Goal: Navigation & Orientation: Understand site structure

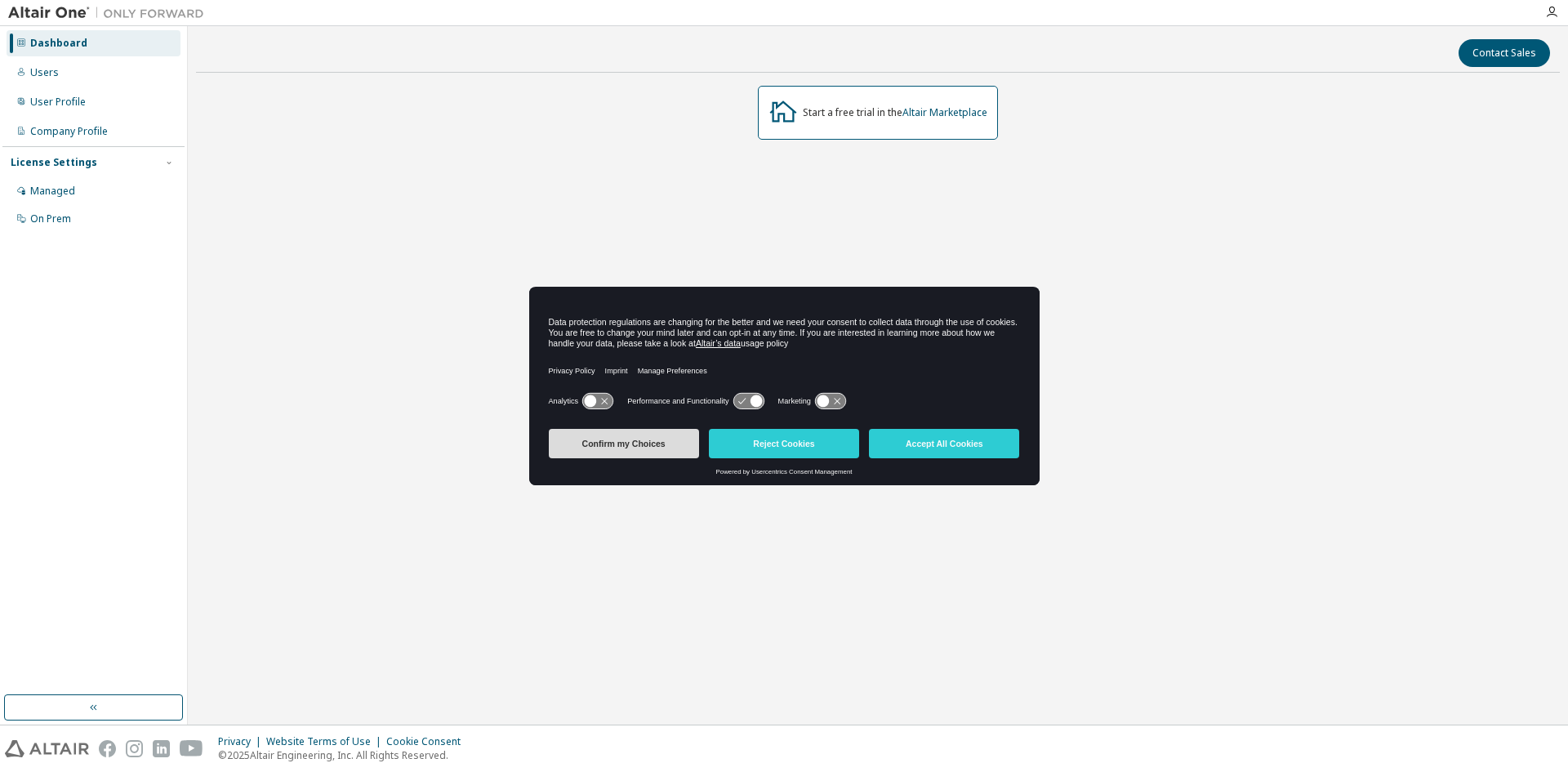
click at [658, 448] on button "Confirm my Choices" at bounding box center [624, 444] width 150 height 29
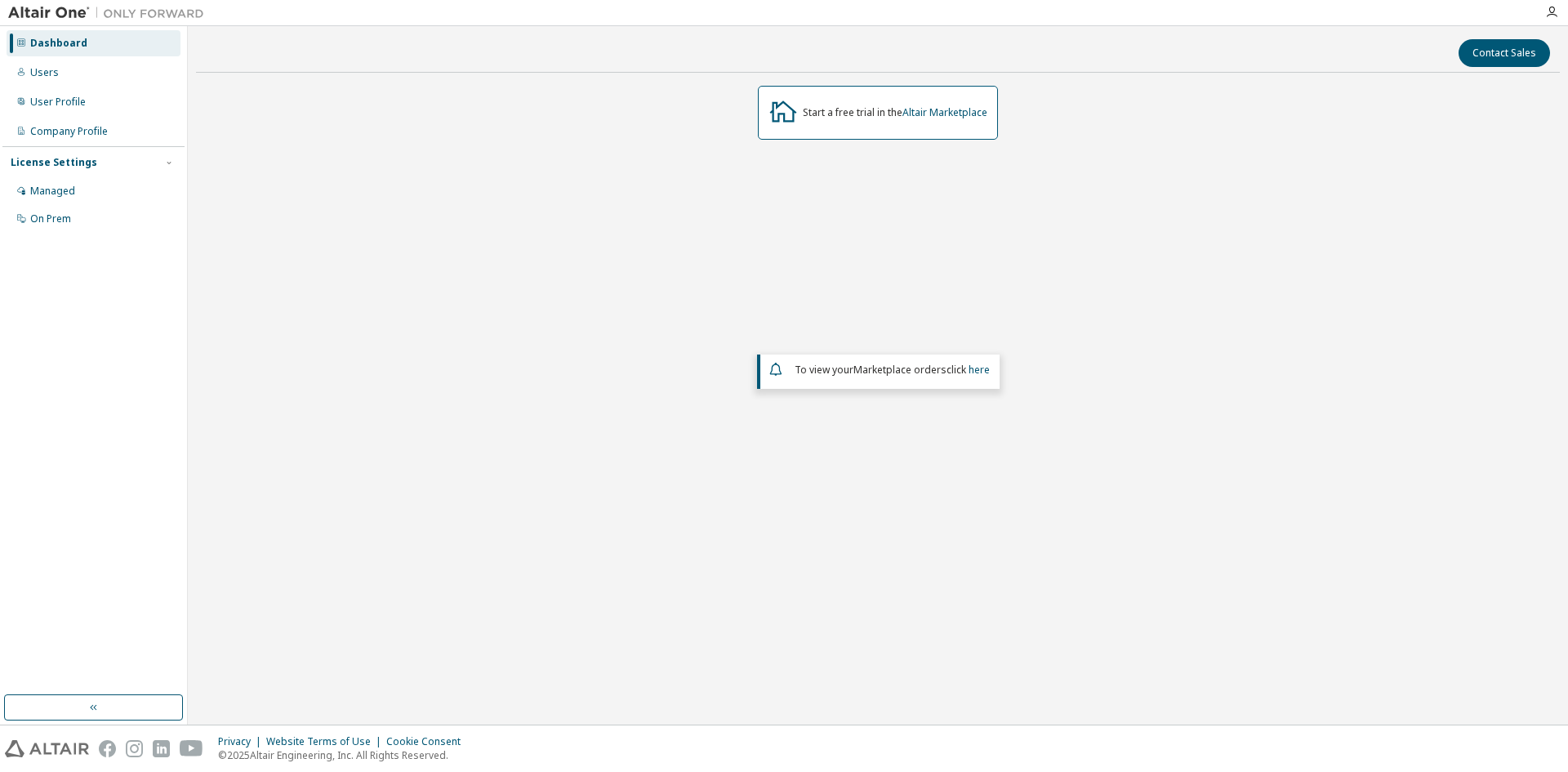
click at [76, 39] on div "Dashboard" at bounding box center [58, 43] width 57 height 13
click at [76, 79] on div "Users" at bounding box center [94, 72] width 174 height 26
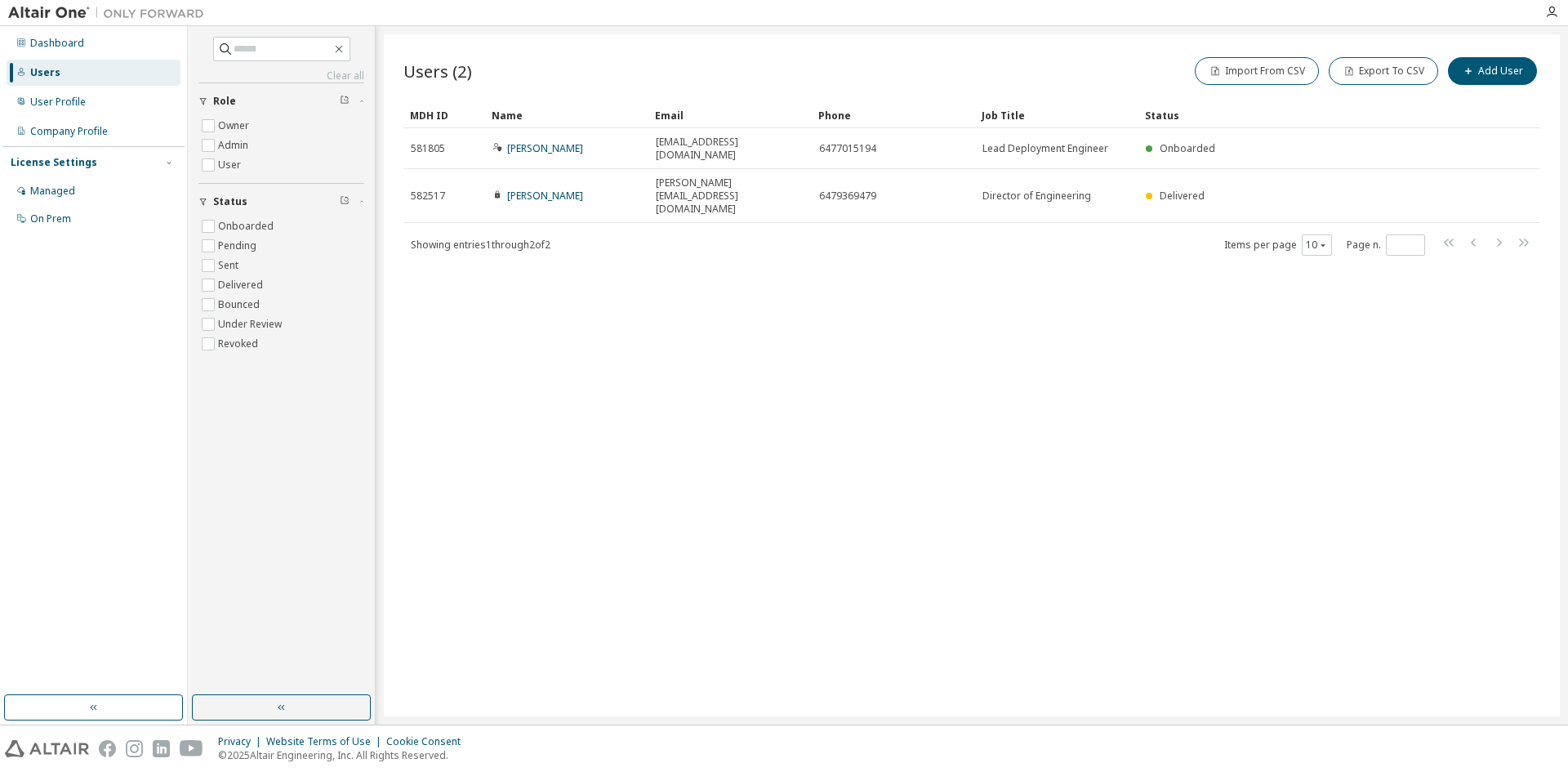
click at [746, 333] on div "Users (2) Import From CSV Export To CSV Add User Clear Load Save Save As Field …" at bounding box center [972, 375] width 1176 height 682
click at [83, 106] on div "User Profile" at bounding box center [57, 101] width 56 height 13
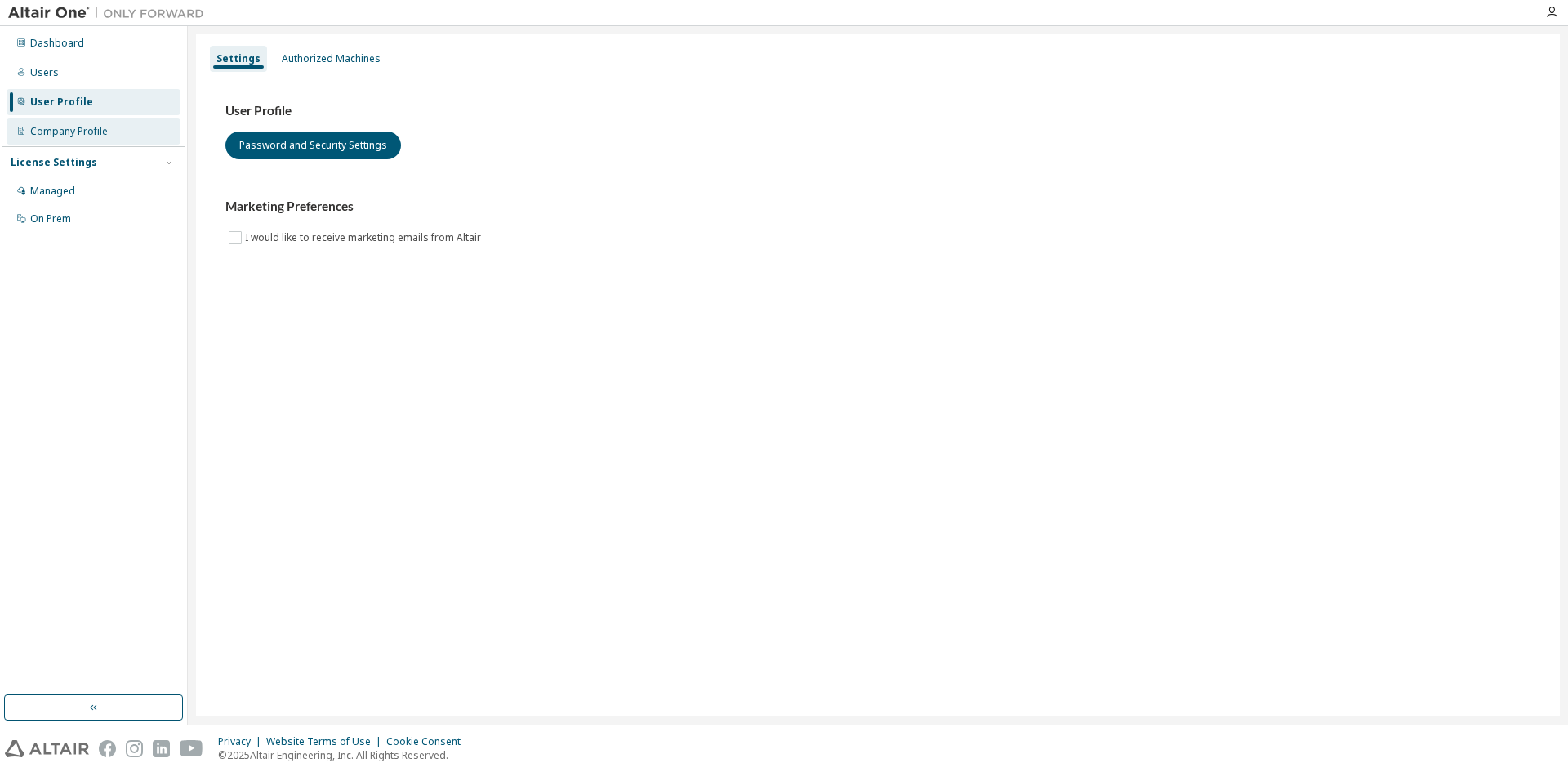
click at [85, 138] on div "Company Profile" at bounding box center [94, 132] width 174 height 26
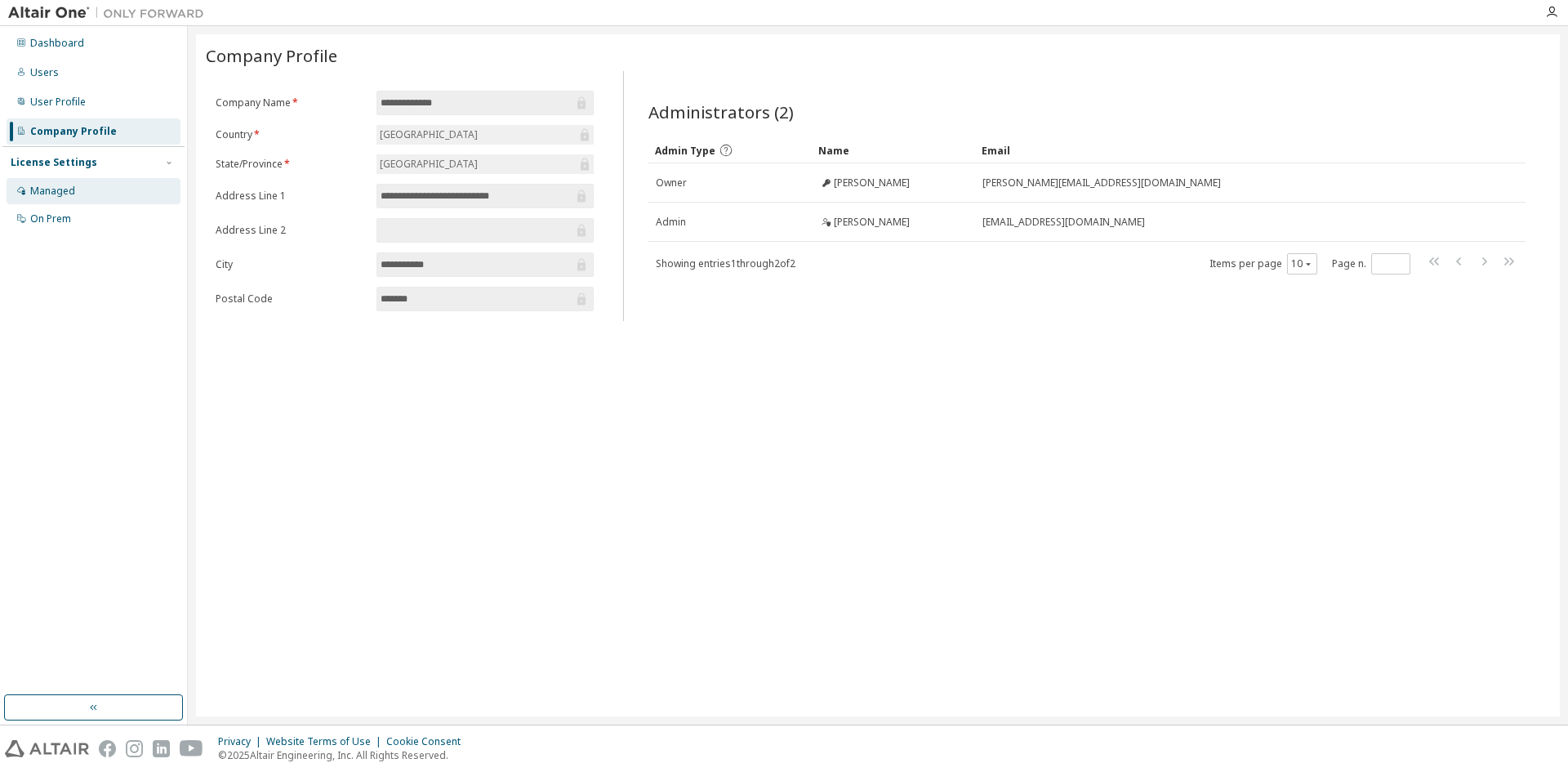
click at [58, 193] on div "Managed" at bounding box center [53, 190] width 45 height 13
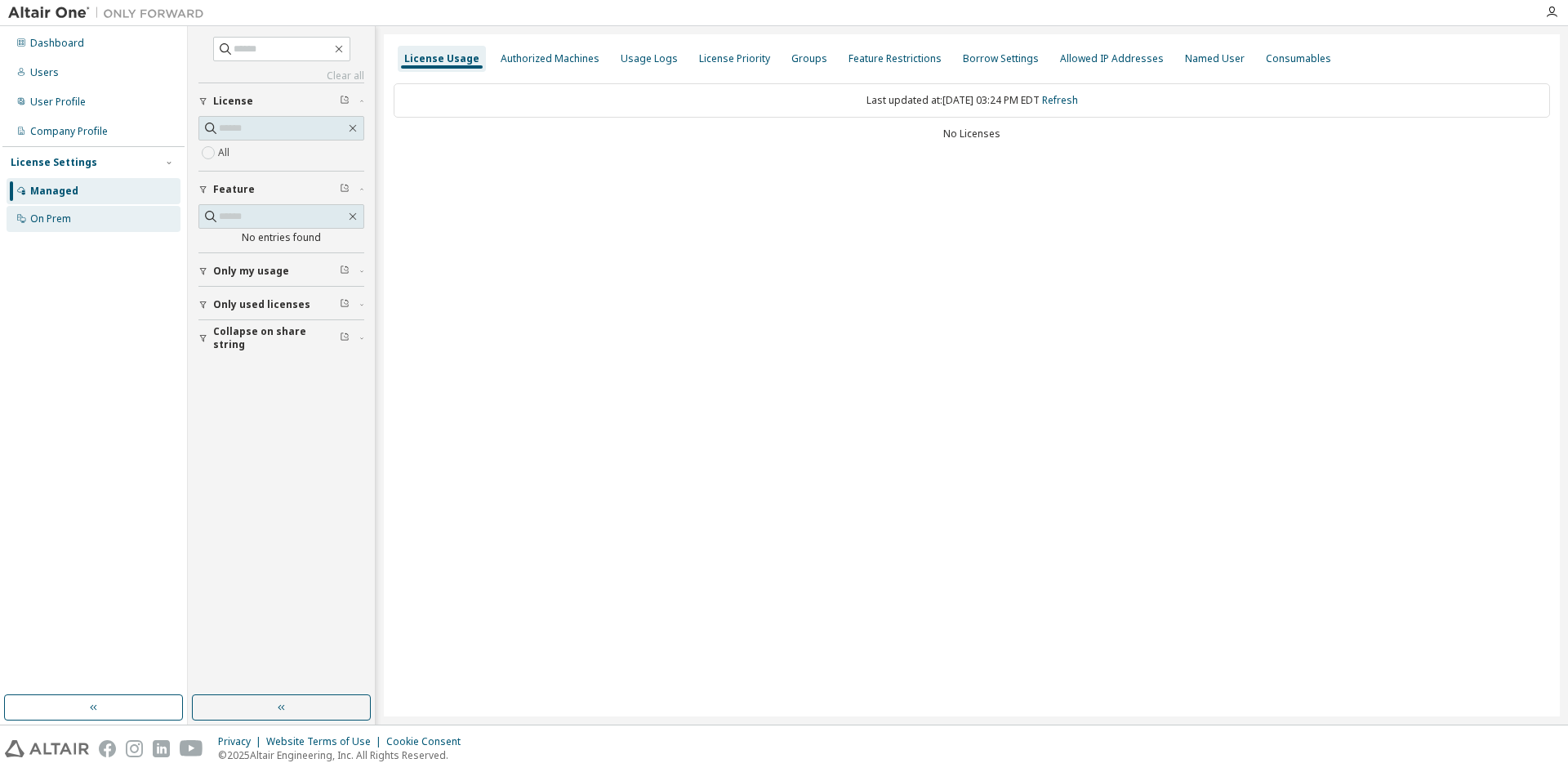
click at [58, 231] on div "On Prem" at bounding box center [94, 218] width 174 height 26
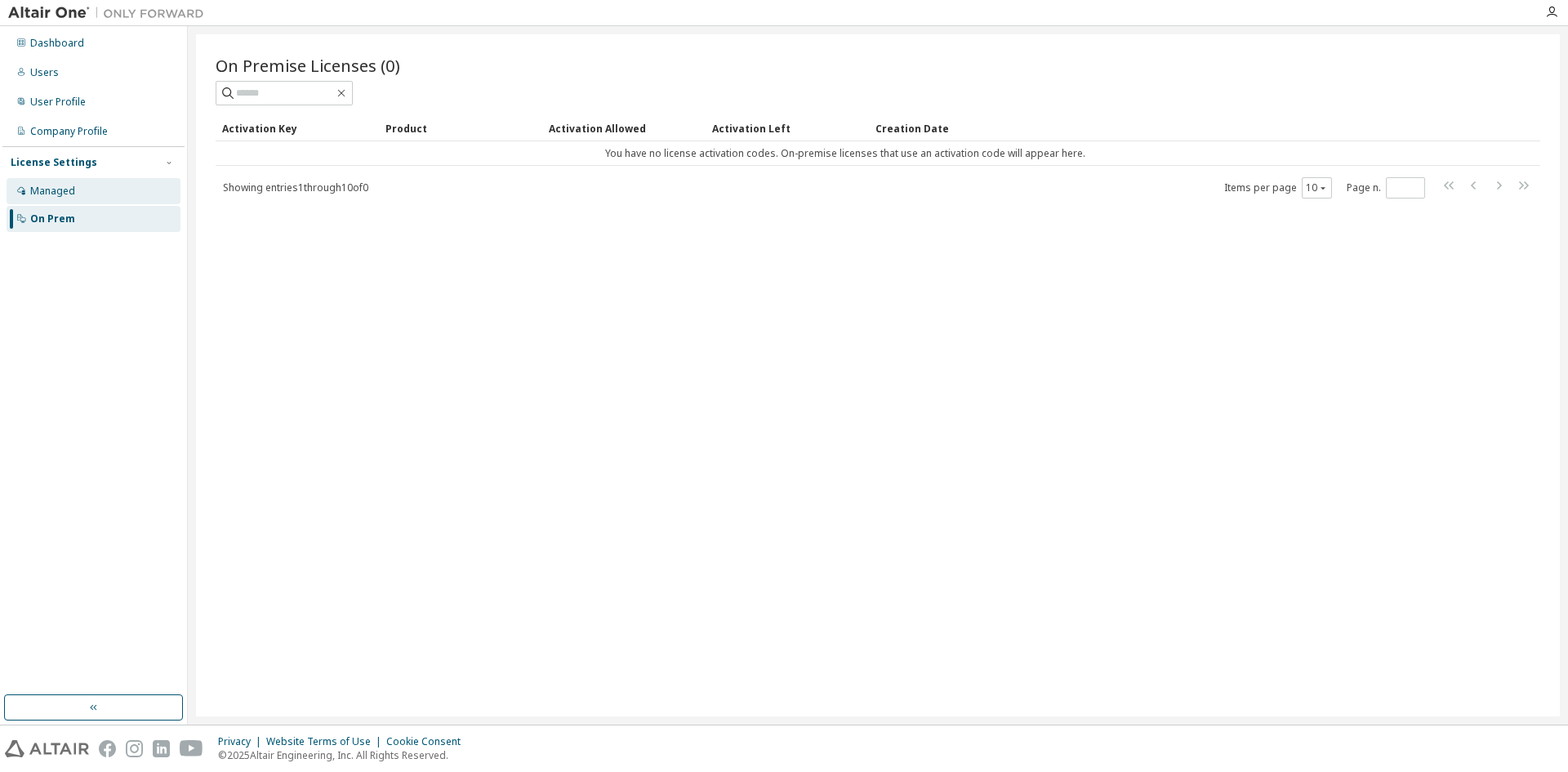
click at [57, 203] on div "Managed" at bounding box center [94, 191] width 174 height 26
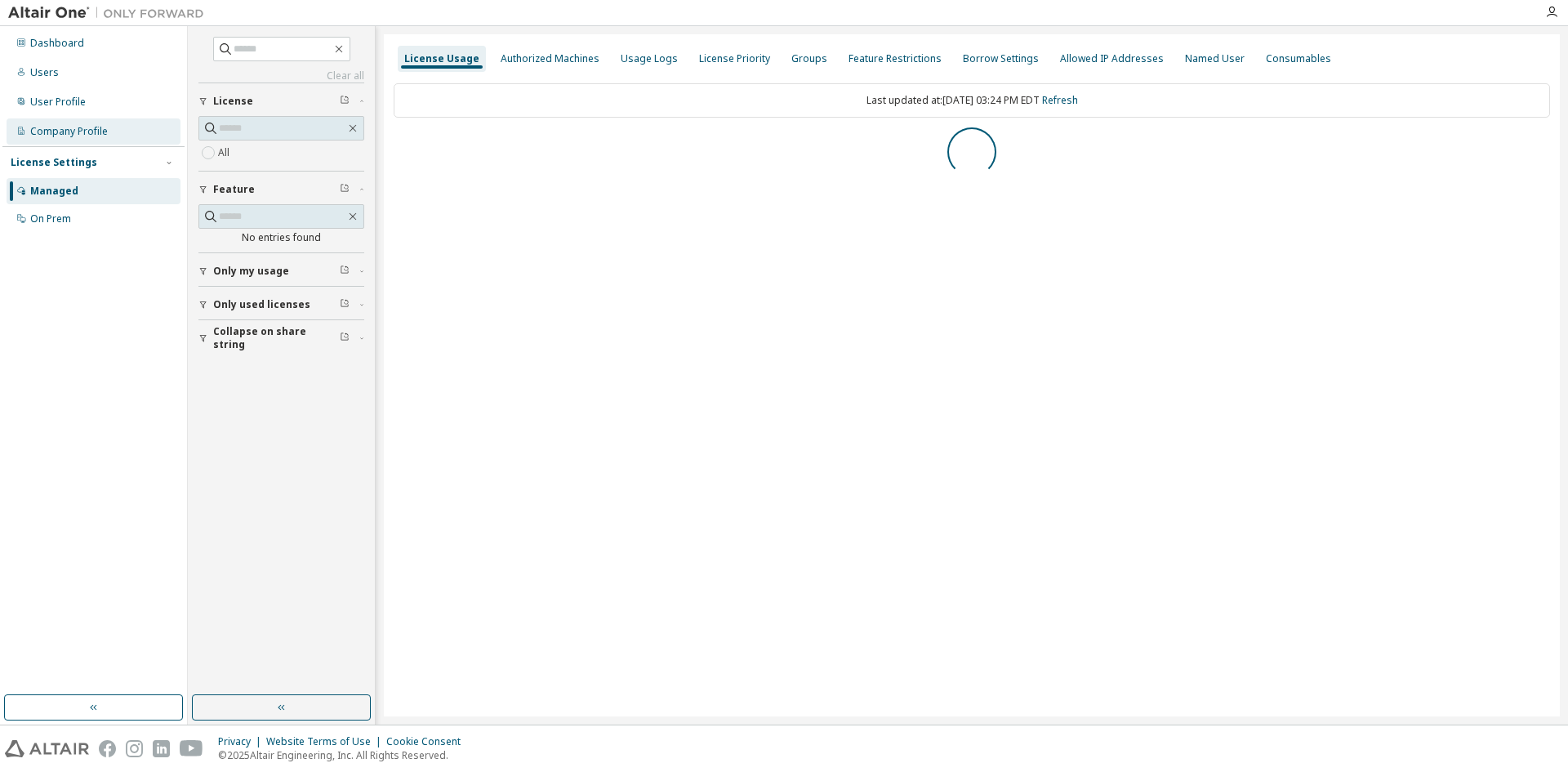
click at [67, 130] on div "Company Profile" at bounding box center [69, 131] width 78 height 13
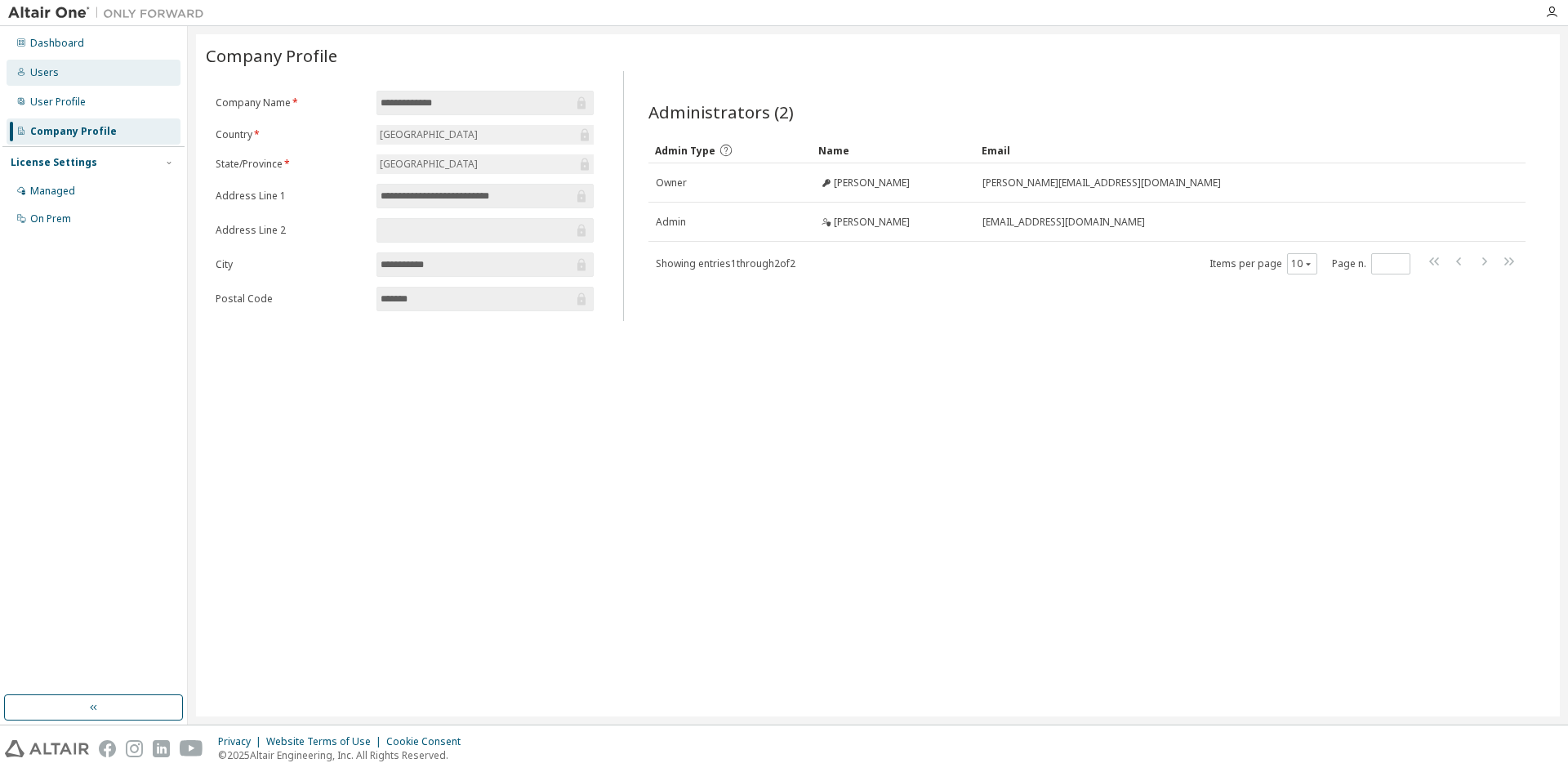
click at [60, 72] on div "Users" at bounding box center [94, 72] width 174 height 26
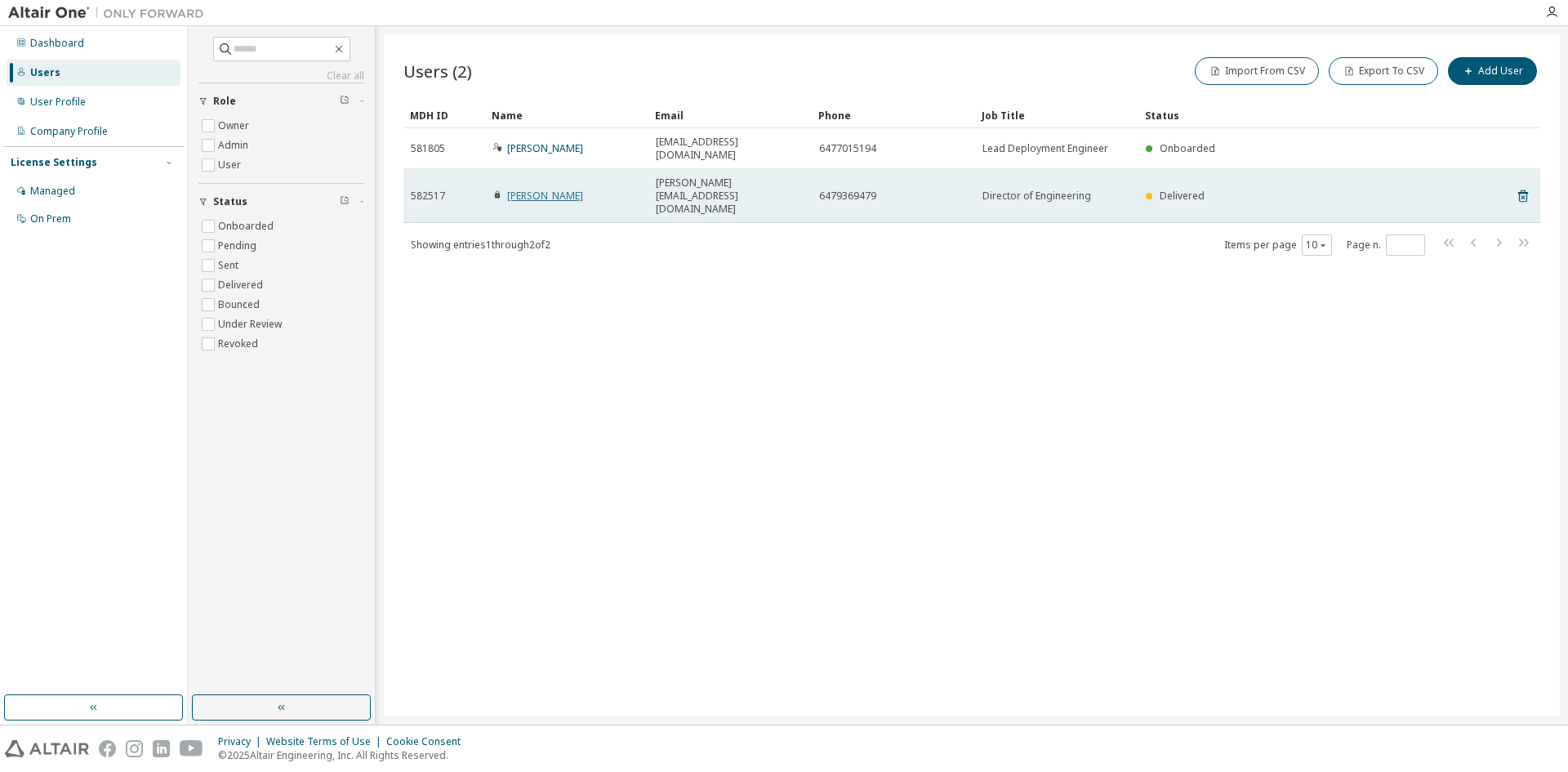
click at [583, 189] on link "[PERSON_NAME]" at bounding box center [546, 196] width 76 height 14
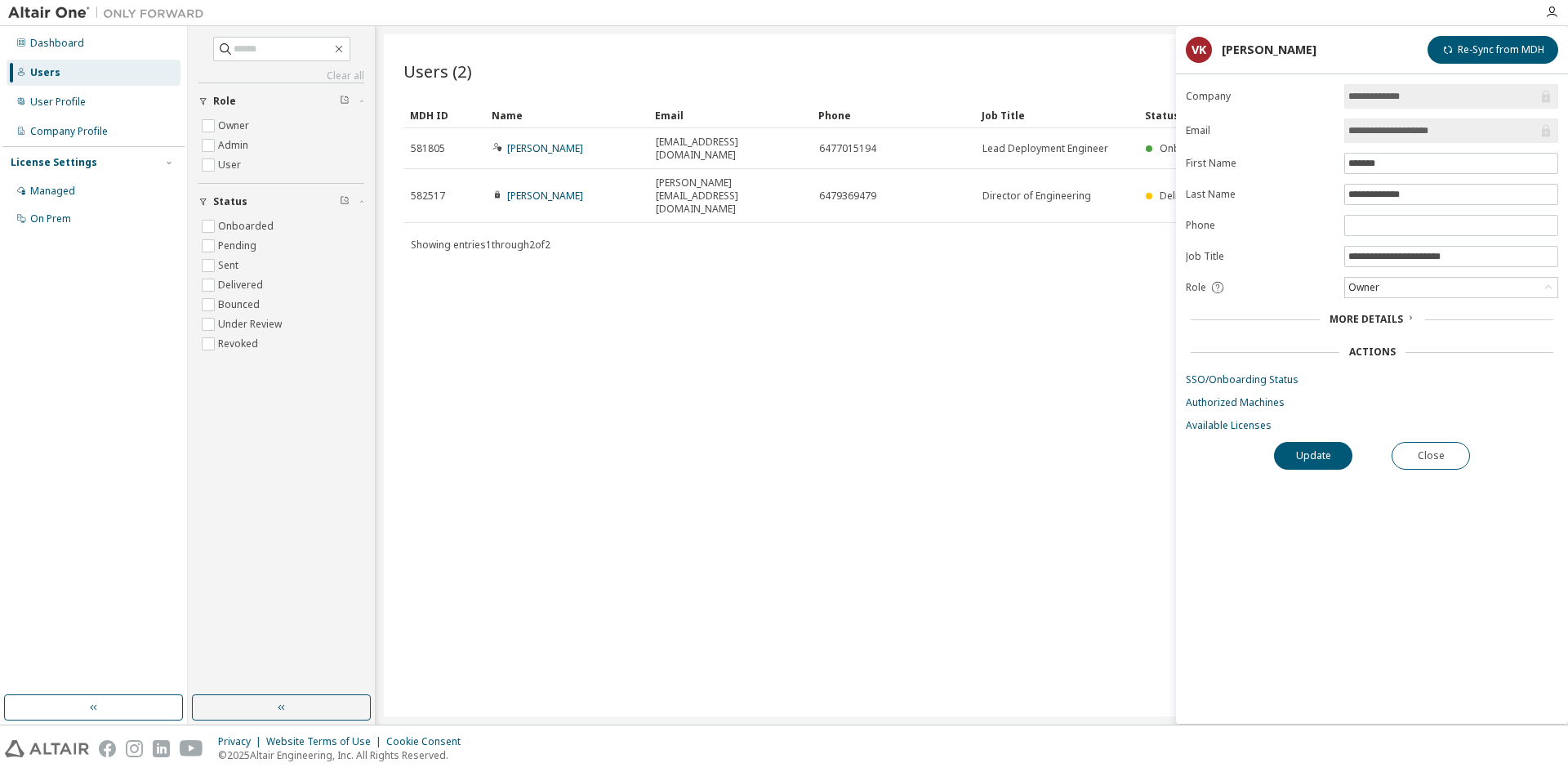
click at [1078, 325] on div "Users (2) Import From CSV Export To CSV Add User Clear Load Save Save As Field …" at bounding box center [972, 375] width 1176 height 682
click at [1404, 452] on button "Close" at bounding box center [1431, 455] width 78 height 27
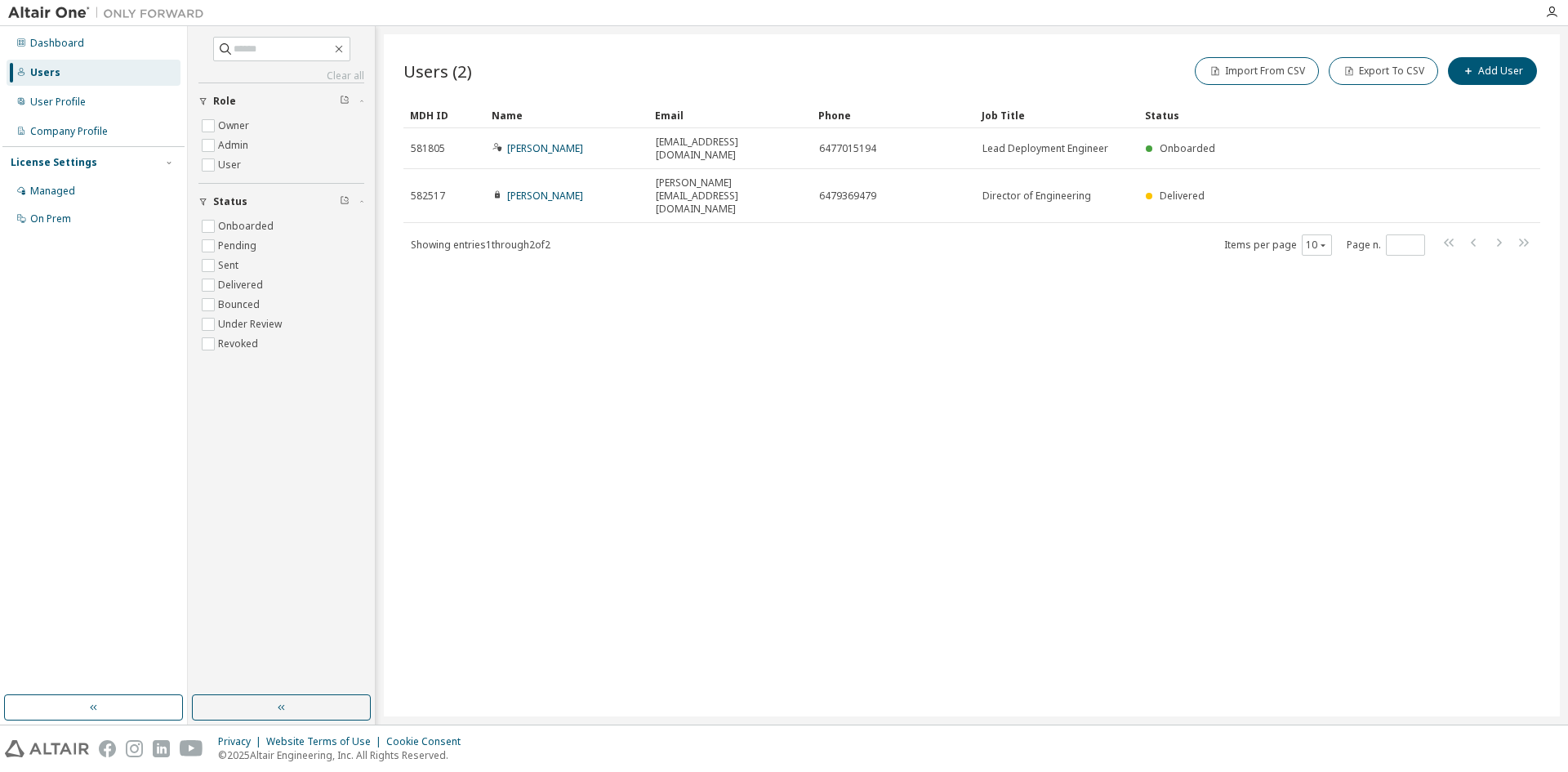
click at [1149, 382] on div "Users (2) Import From CSV Export To CSV Add User Clear Load Save Save As Field …" at bounding box center [972, 375] width 1176 height 682
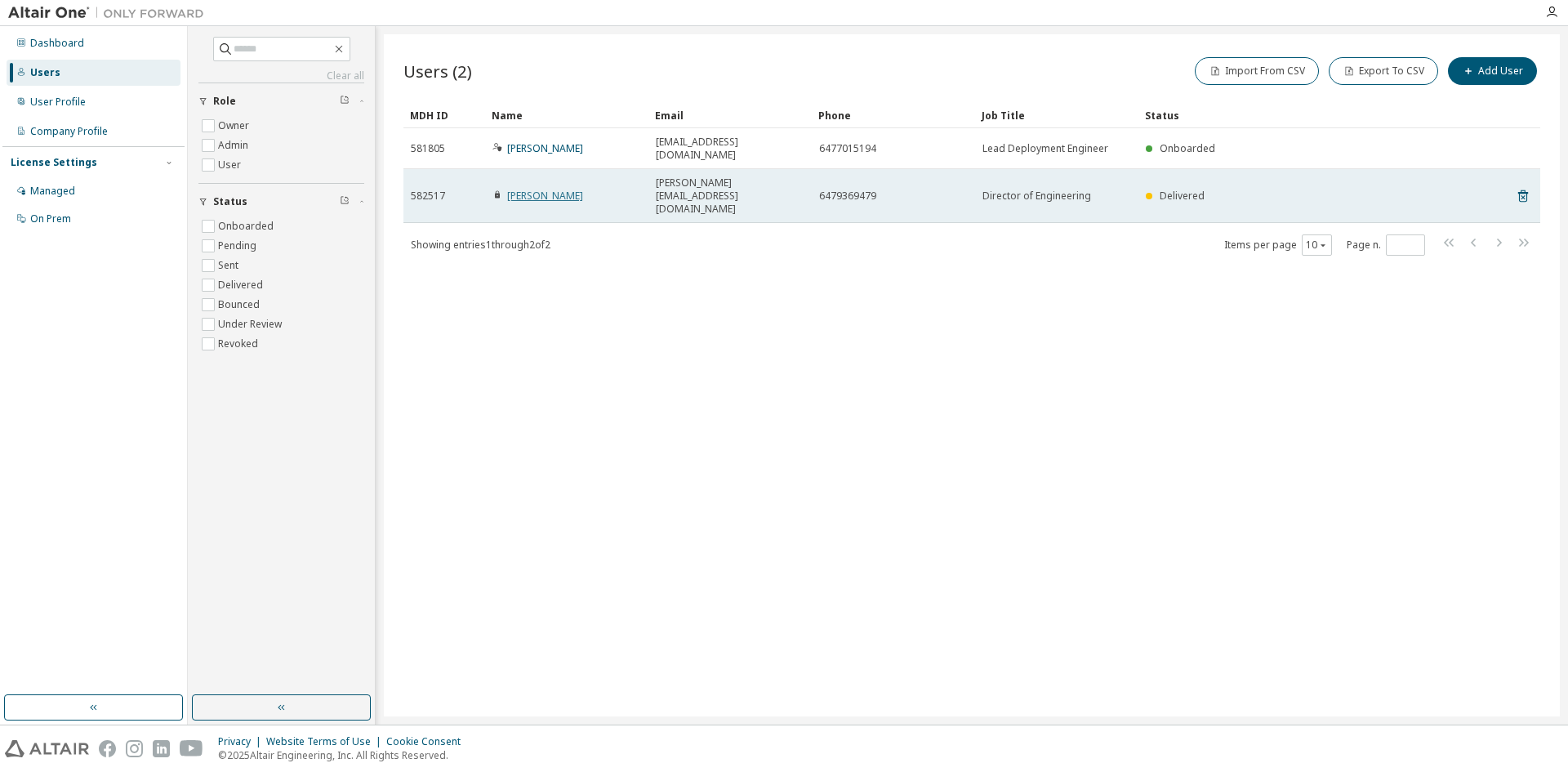
click at [534, 189] on link "[PERSON_NAME]" at bounding box center [546, 196] width 76 height 14
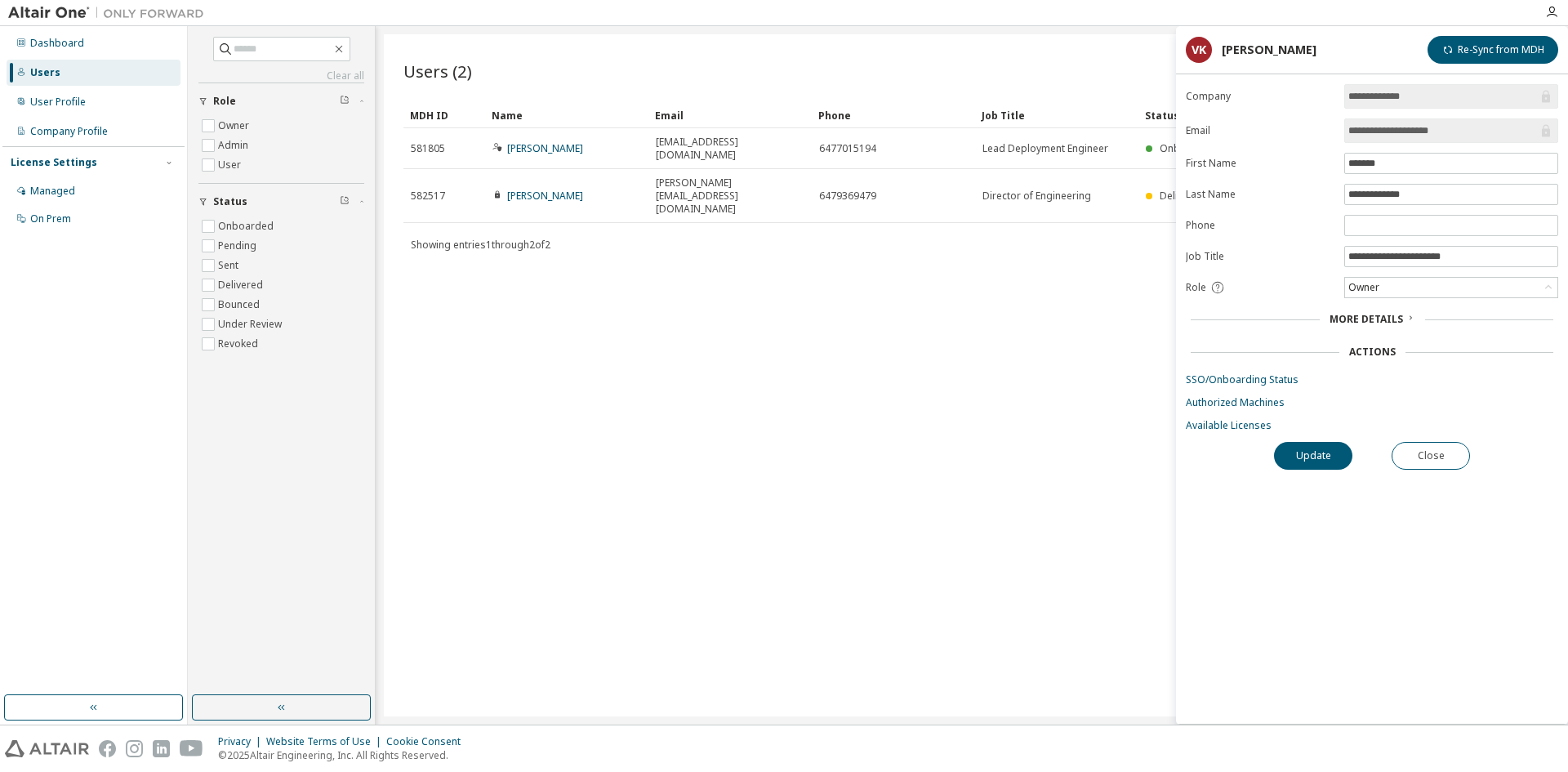
click at [1358, 316] on span "More Details" at bounding box center [1366, 319] width 73 height 14
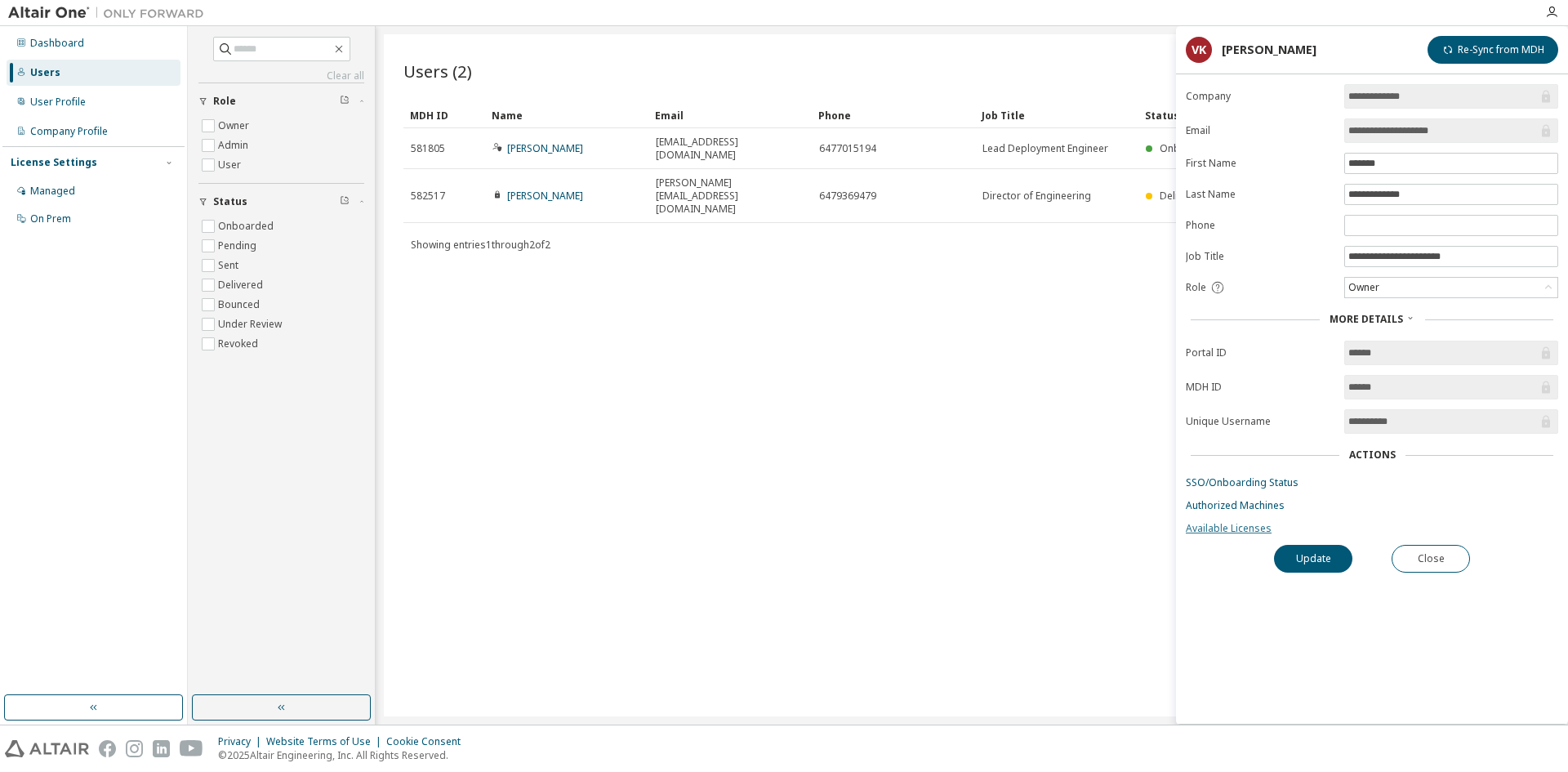
click at [1232, 529] on link "Available Licenses" at bounding box center [1372, 528] width 372 height 13
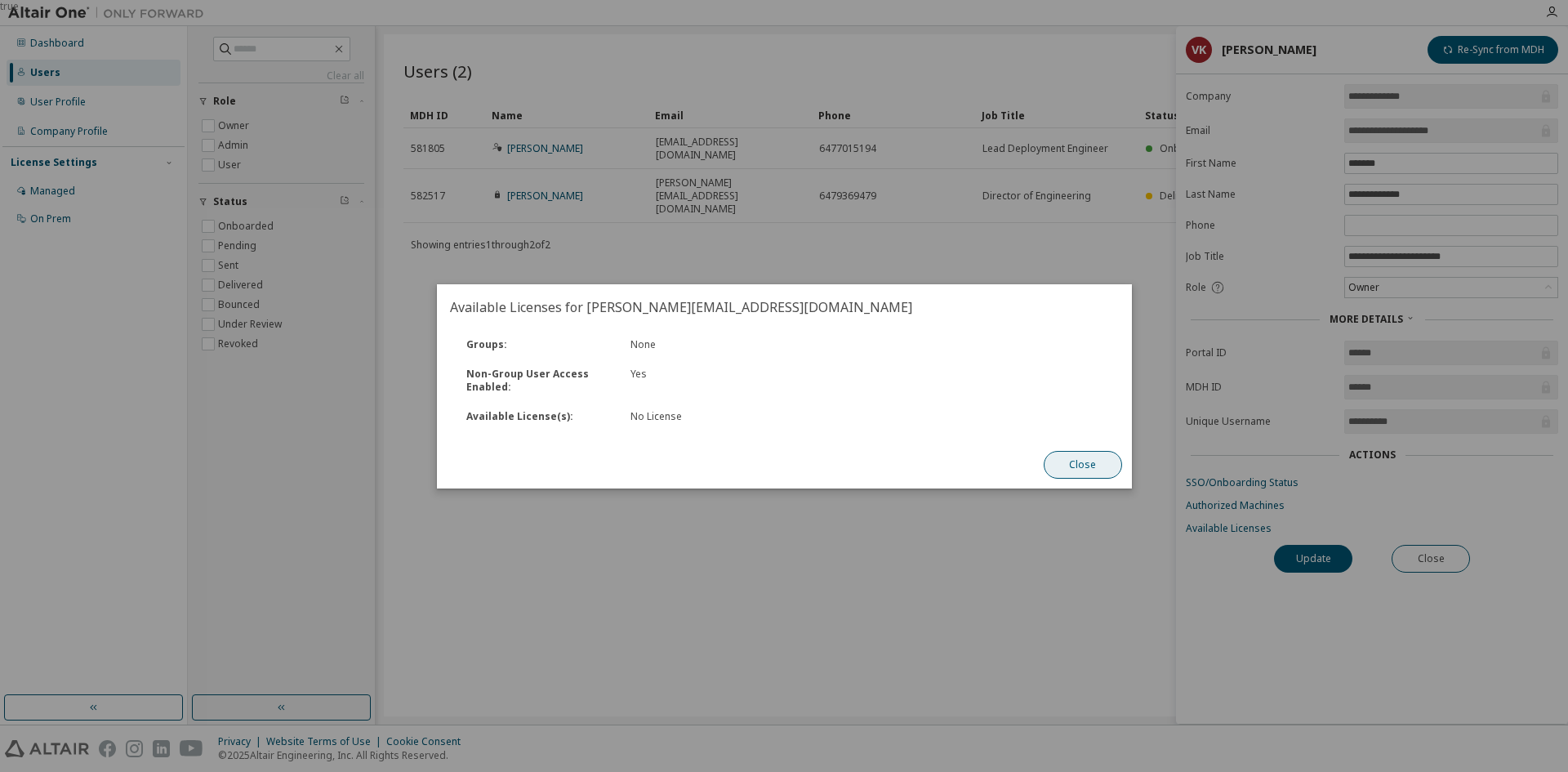
click at [1084, 463] on button "Close" at bounding box center [1082, 465] width 78 height 27
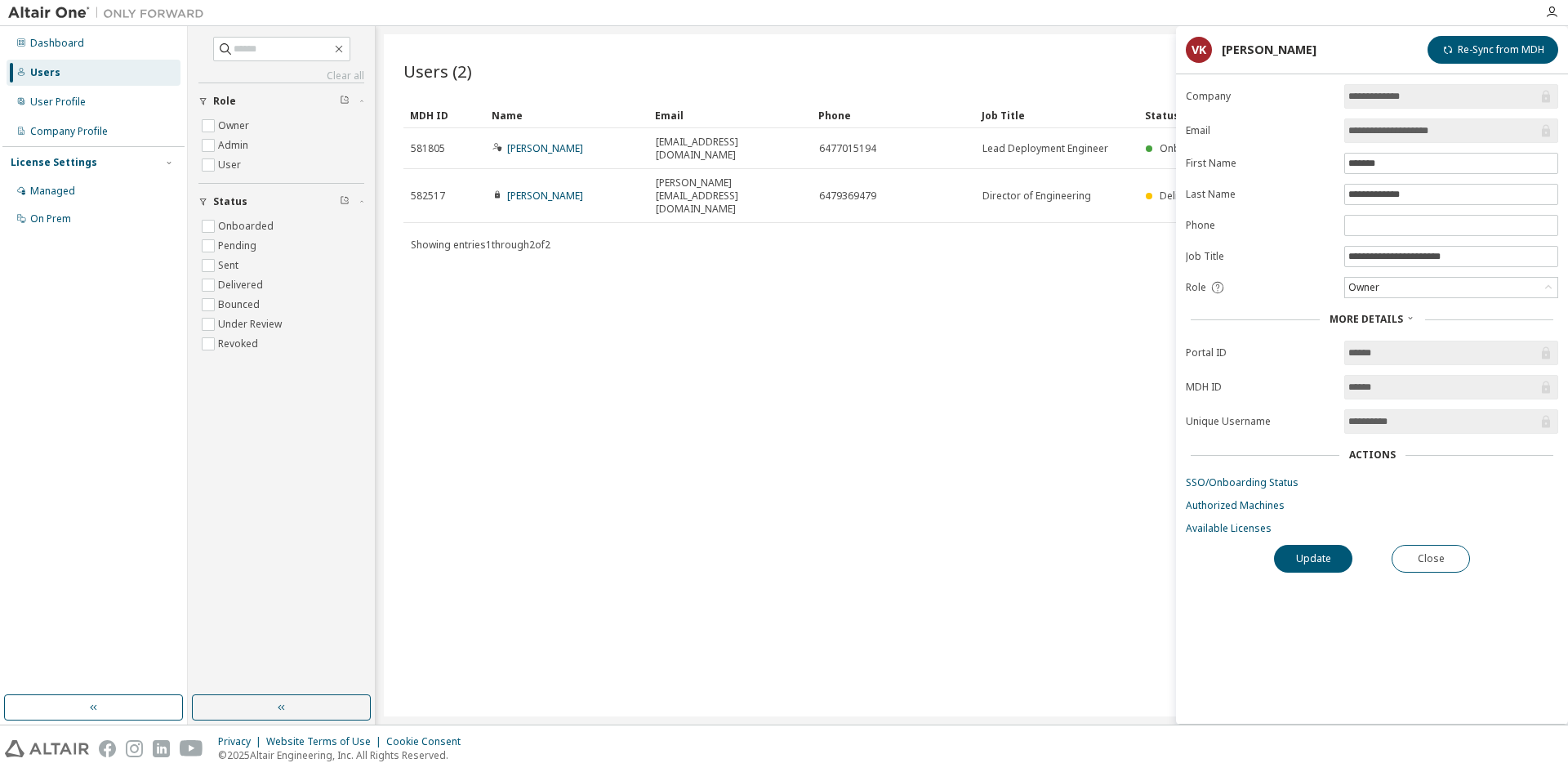
click at [994, 381] on div "Users (2) Import From CSV Export To CSV Add User Clear Load Save Save As Field …" at bounding box center [972, 375] width 1176 height 682
click at [63, 8] on img at bounding box center [110, 13] width 205 height 17
click at [43, 48] on div "Dashboard" at bounding box center [57, 43] width 54 height 13
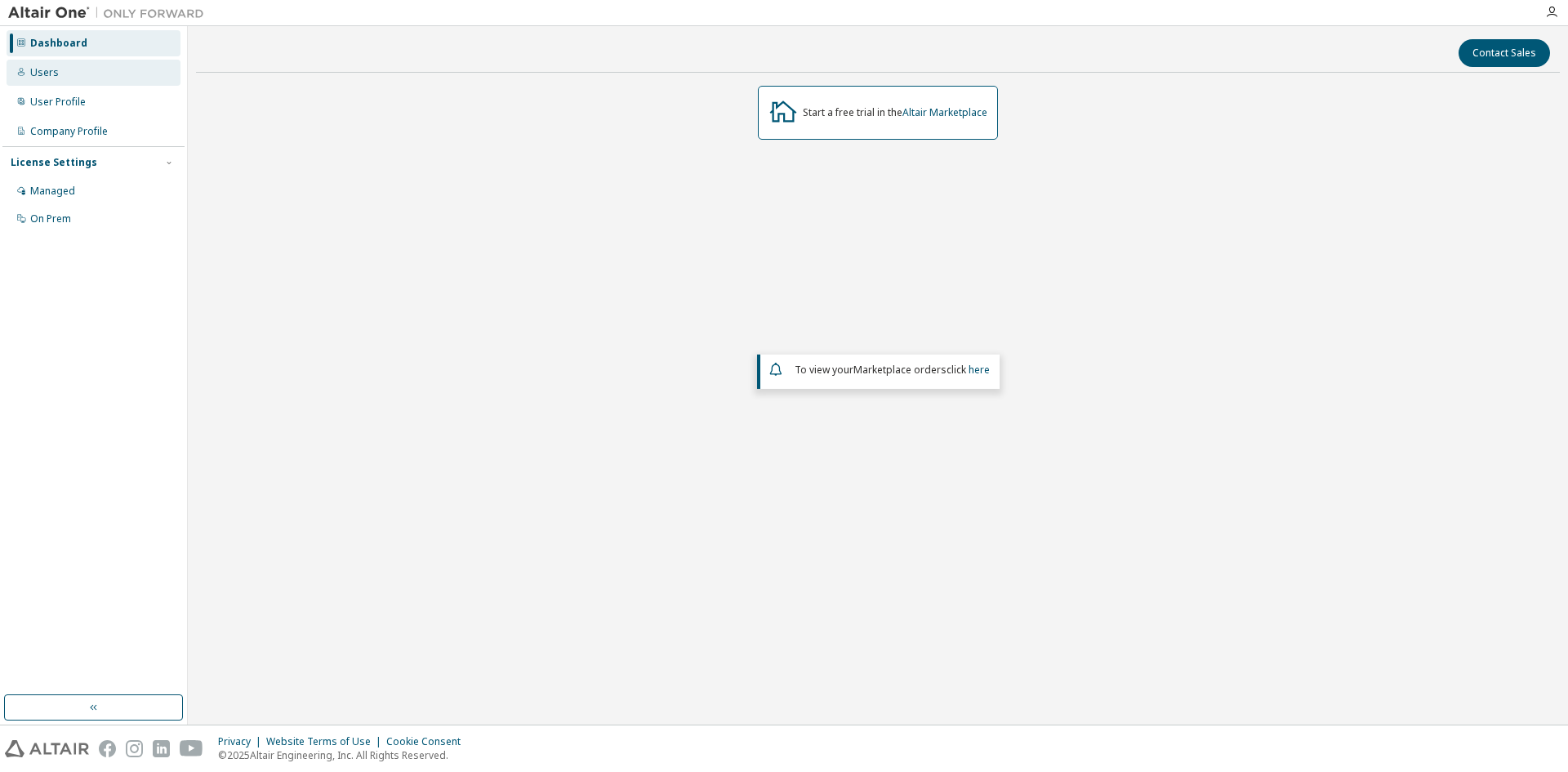
click at [36, 67] on div "Users" at bounding box center [44, 72] width 28 height 13
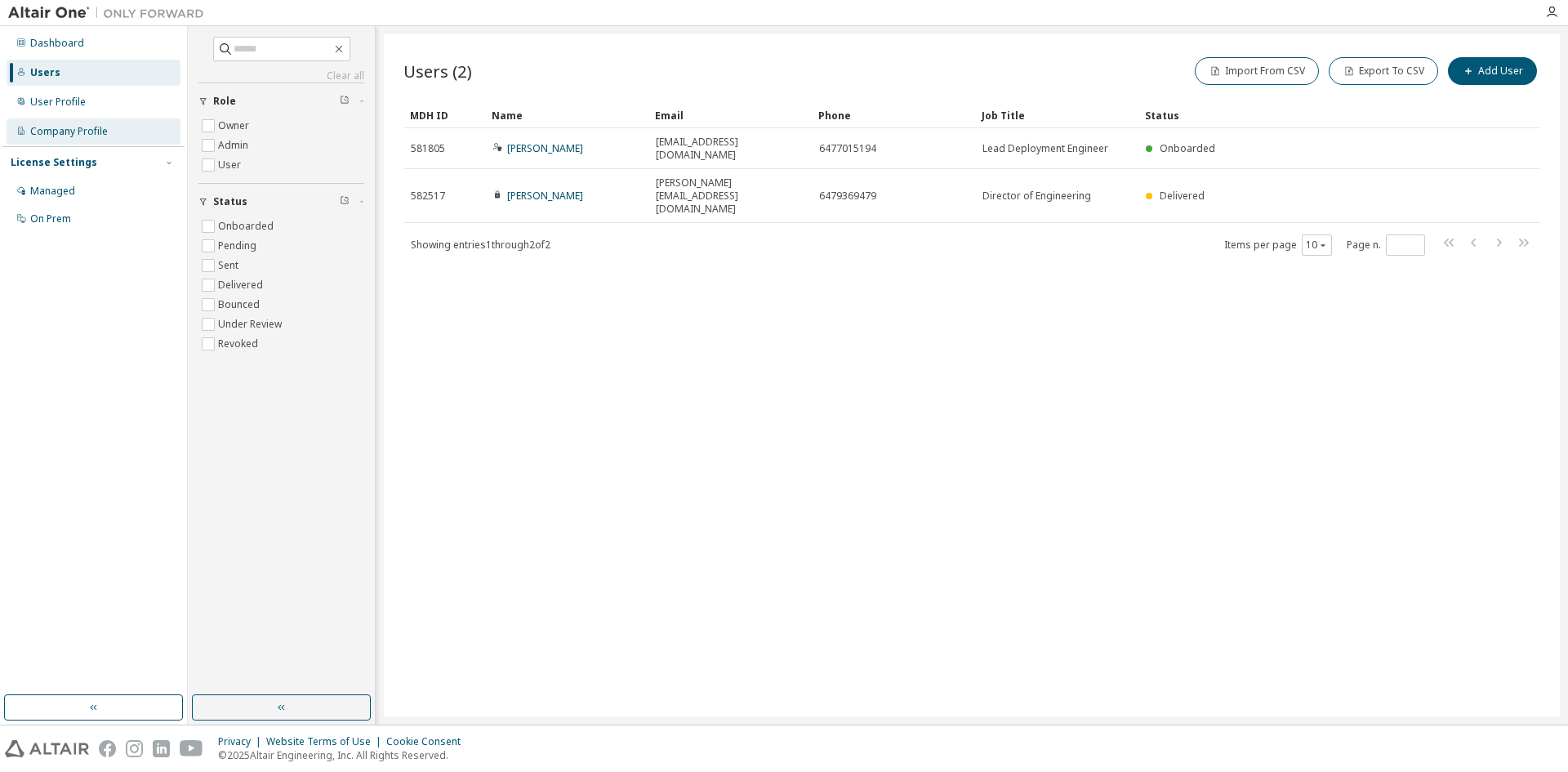
click at [52, 134] on div "Company Profile" at bounding box center [69, 131] width 78 height 13
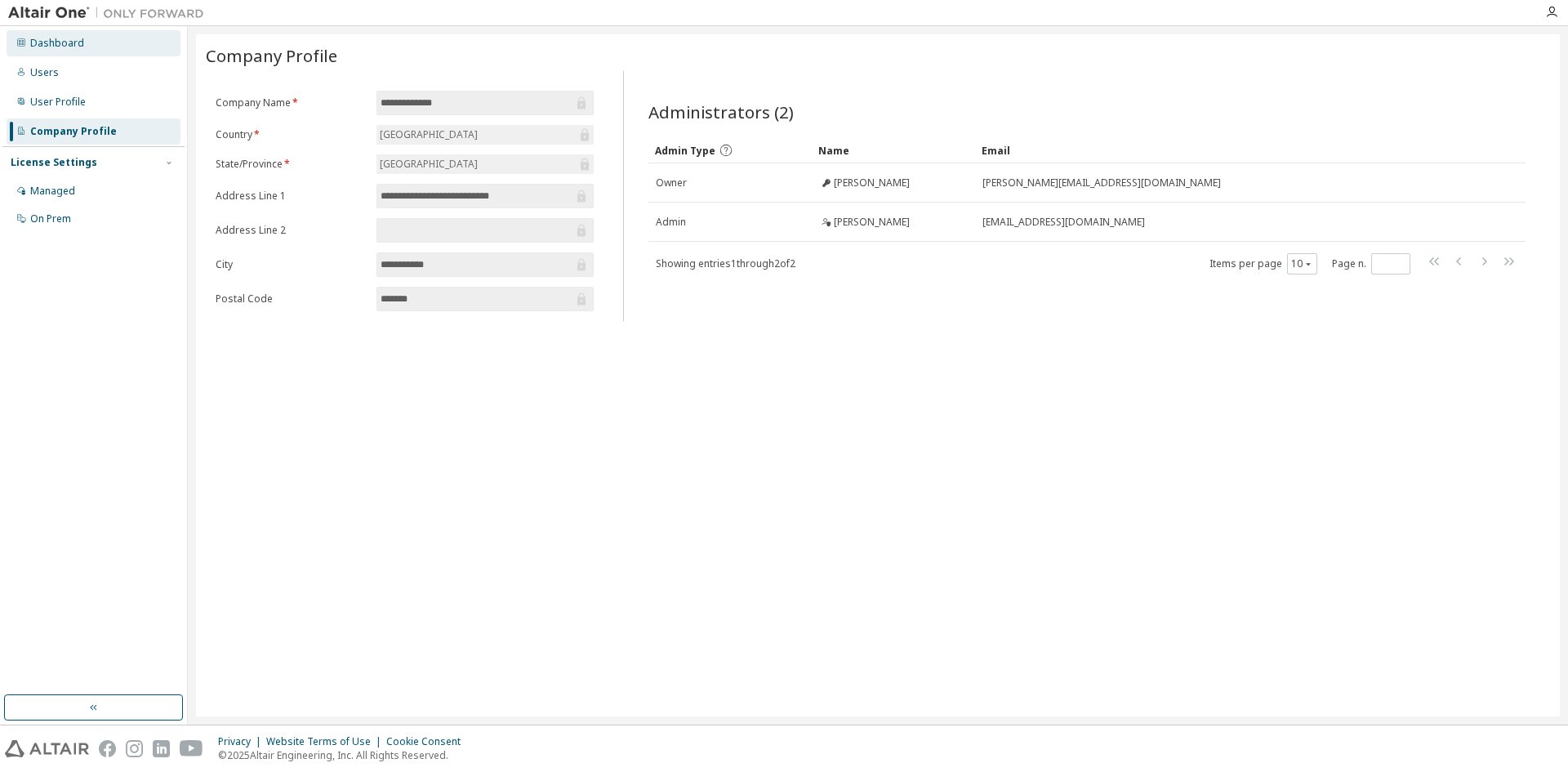
click at [57, 51] on div "Dashboard" at bounding box center [94, 43] width 174 height 26
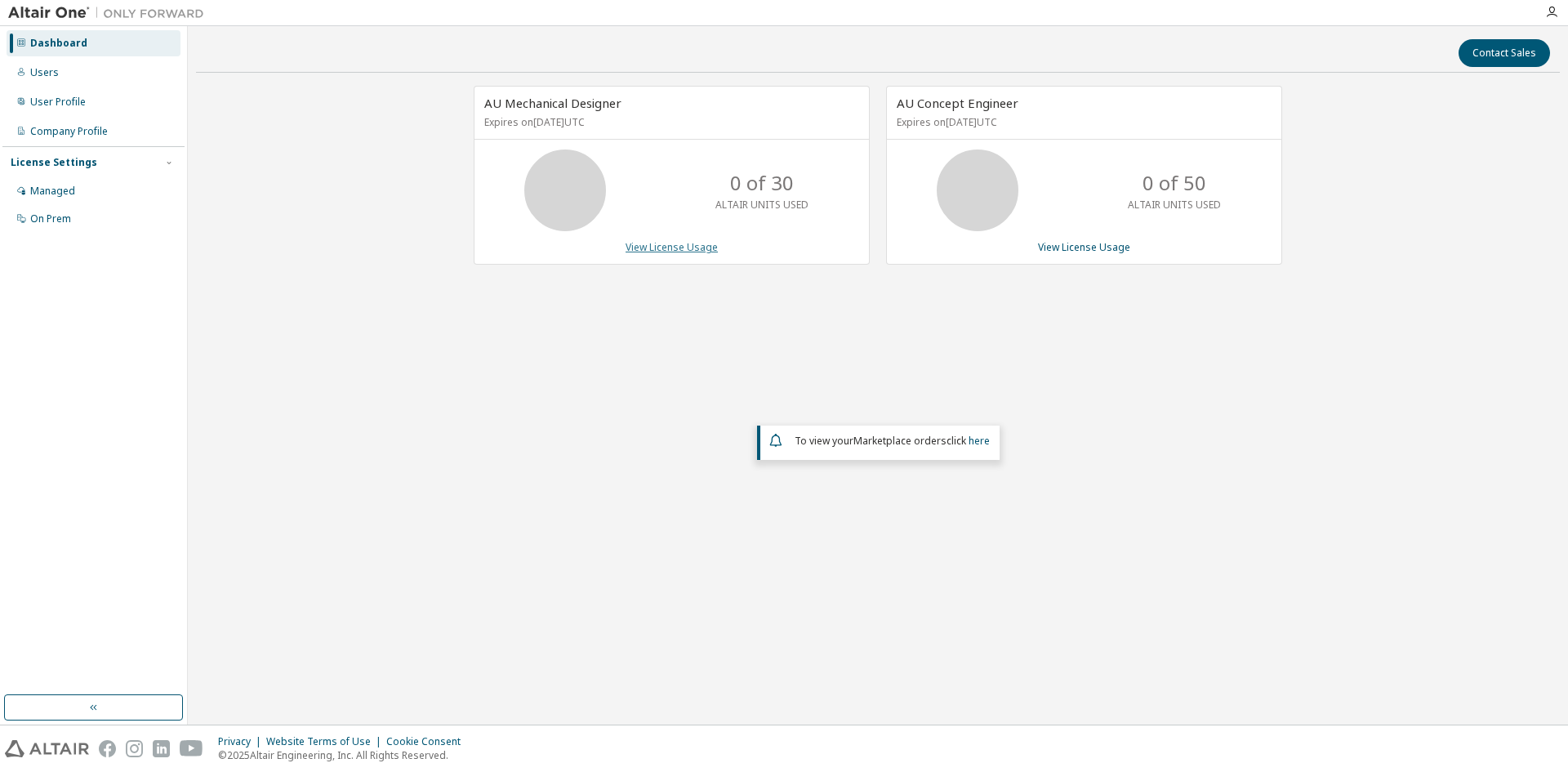
click at [667, 249] on link "View License Usage" at bounding box center [671, 247] width 93 height 14
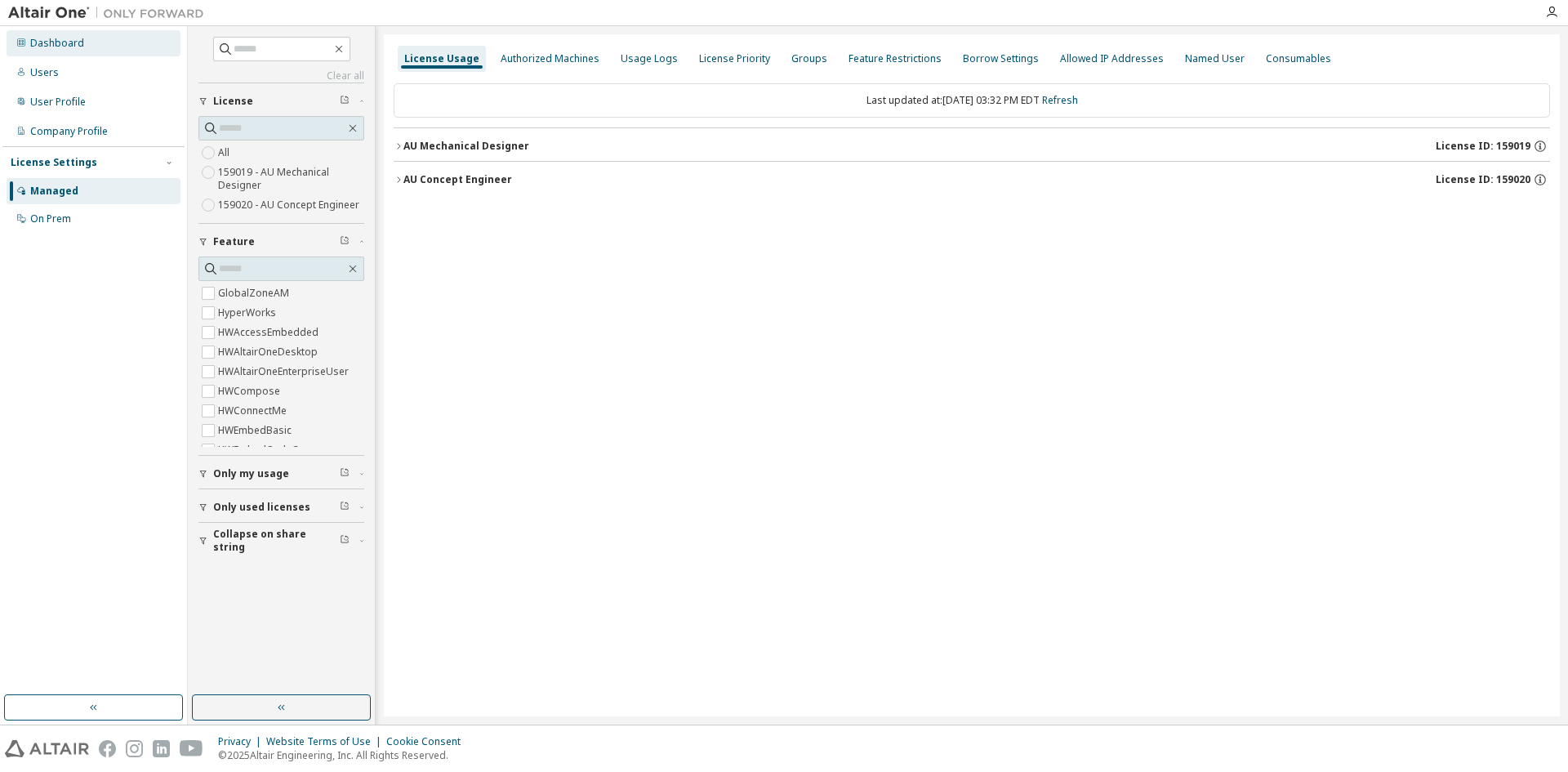
click at [26, 53] on div "Dashboard" at bounding box center [94, 43] width 174 height 26
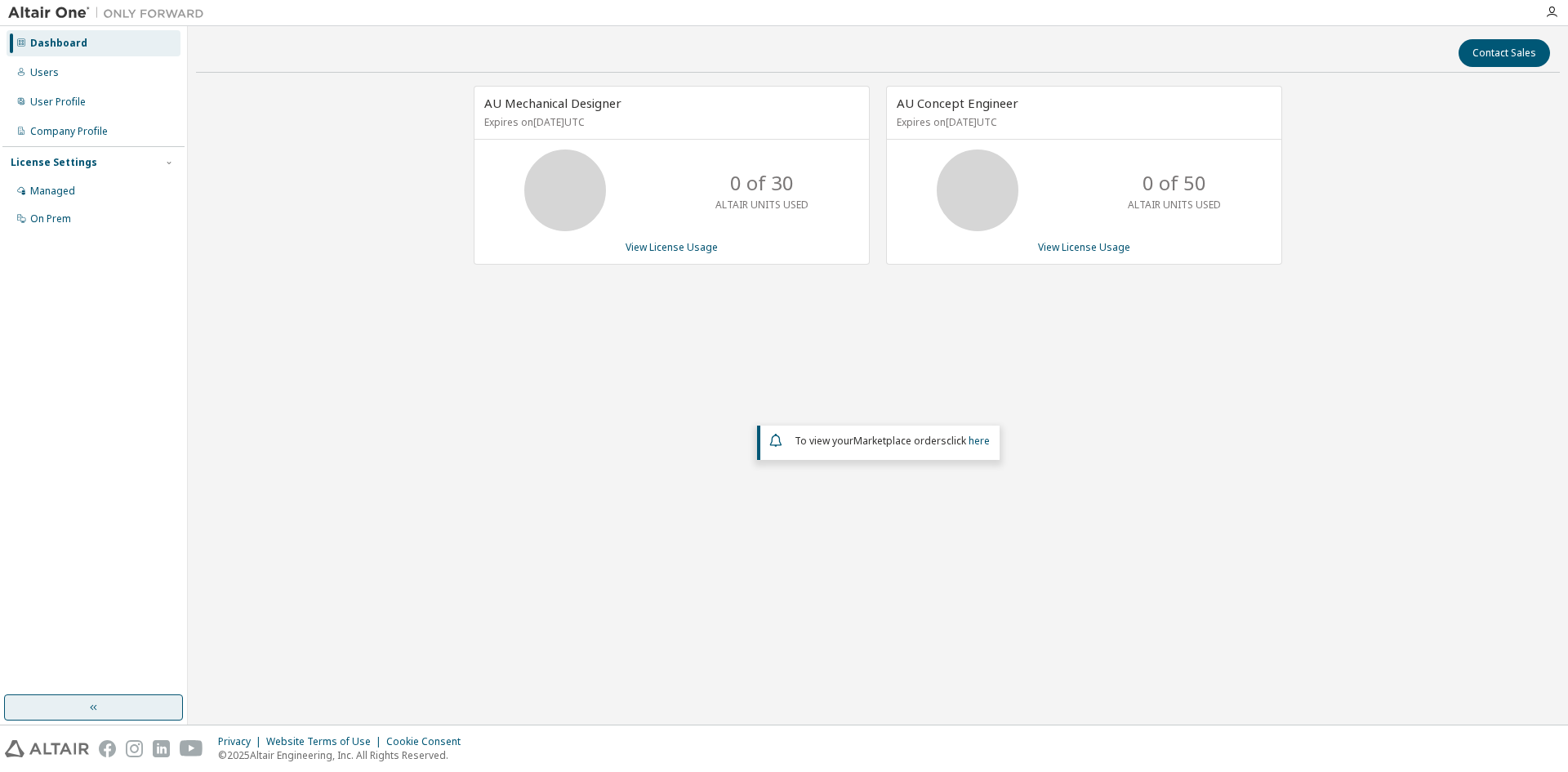
click at [131, 711] on button "button" at bounding box center [94, 707] width 179 height 26
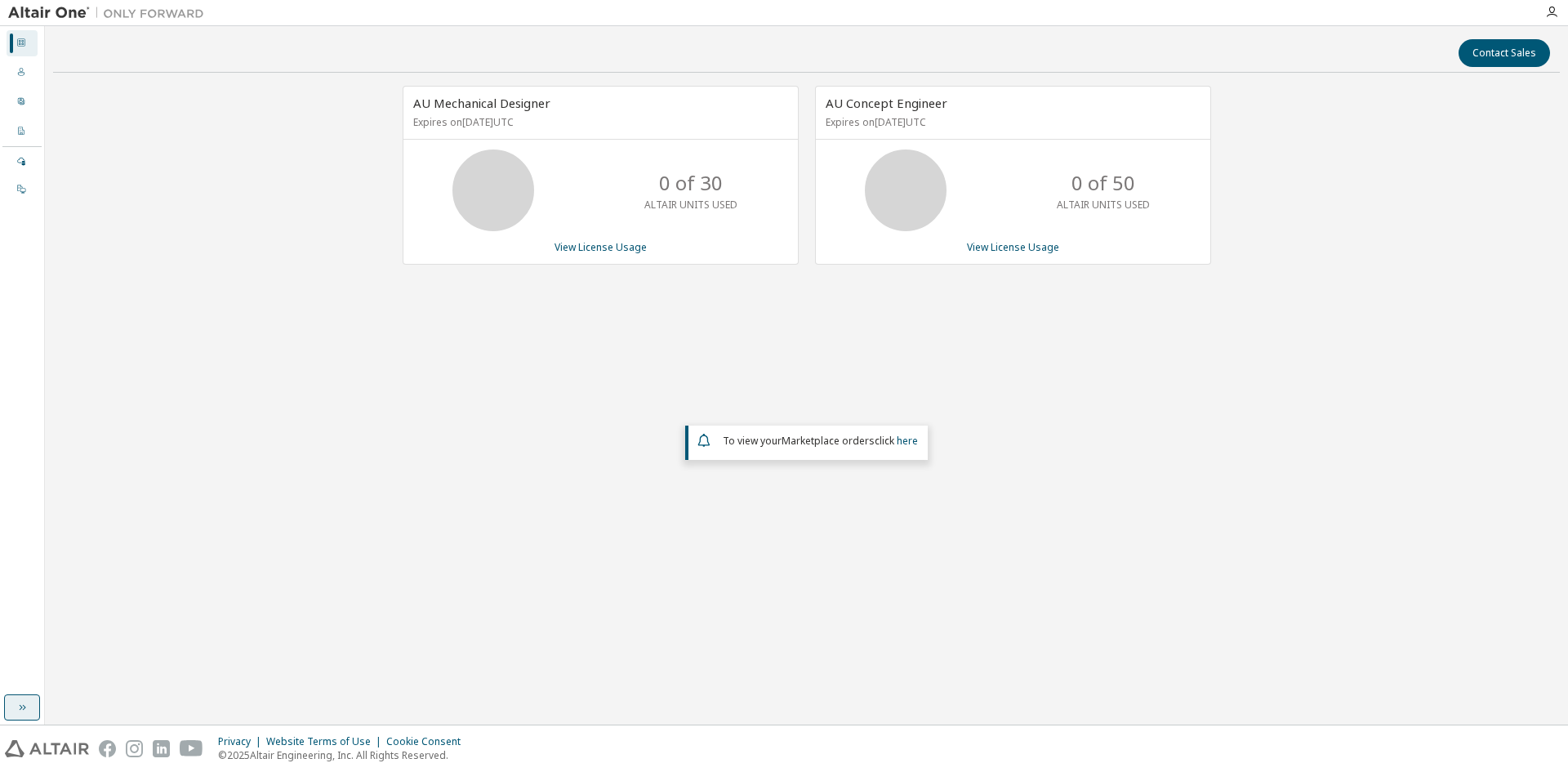
click at [16, 703] on icon "button" at bounding box center [21, 707] width 13 height 13
